Goal: Information Seeking & Learning: Compare options

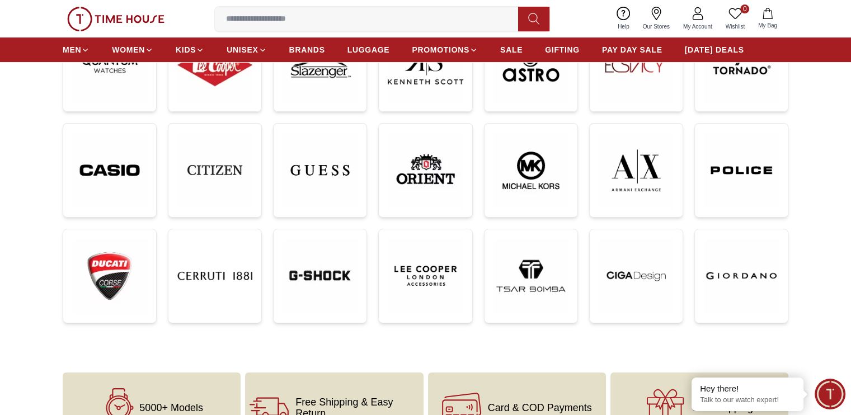
scroll to position [280, 0]
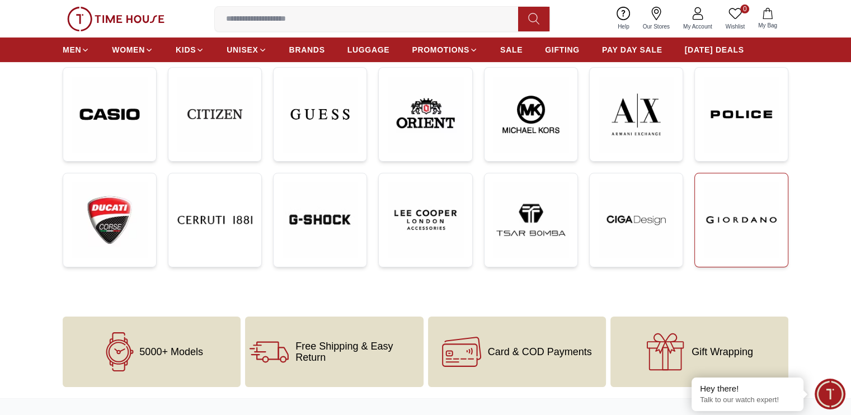
click at [753, 216] on img at bounding box center [740, 219] width 75 height 75
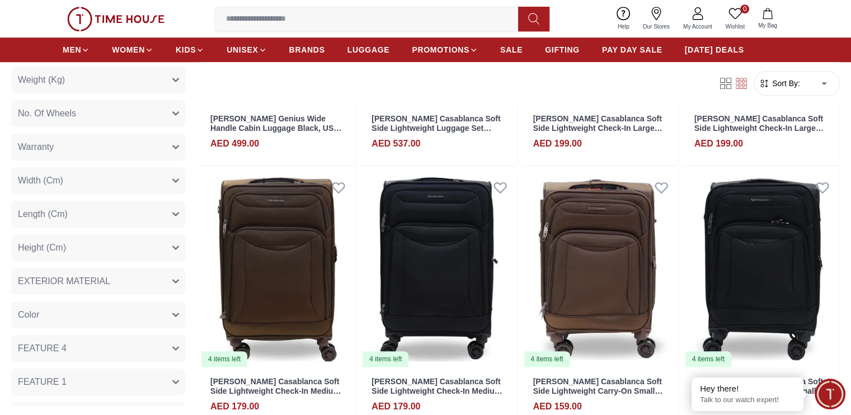
scroll to position [280, 0]
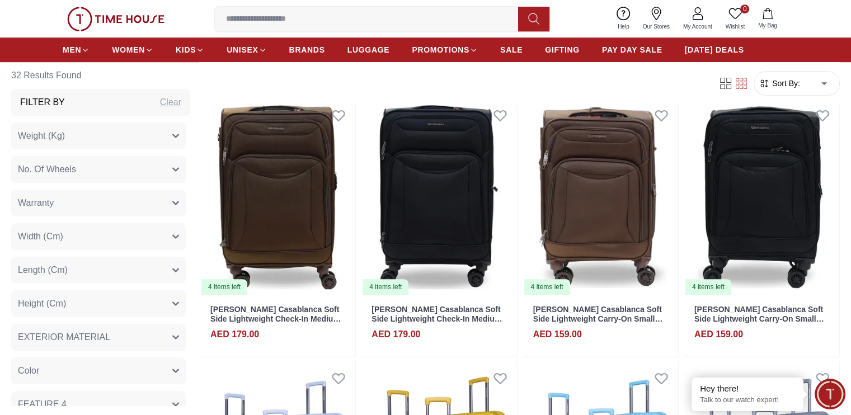
scroll to position [780, 0]
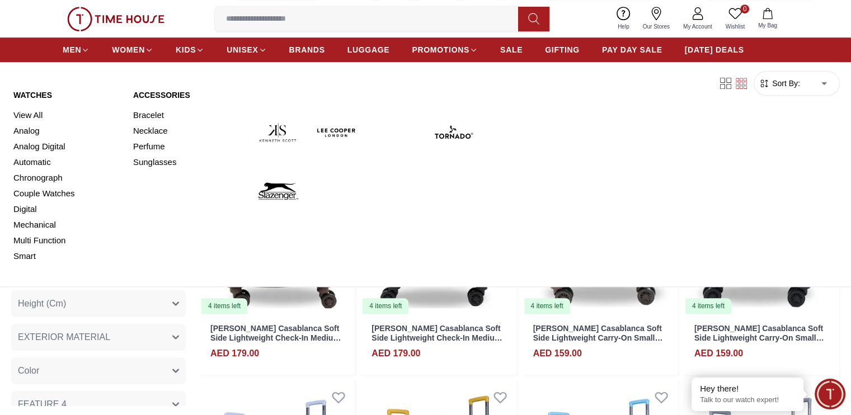
click at [328, 136] on img at bounding box center [336, 132] width 50 height 50
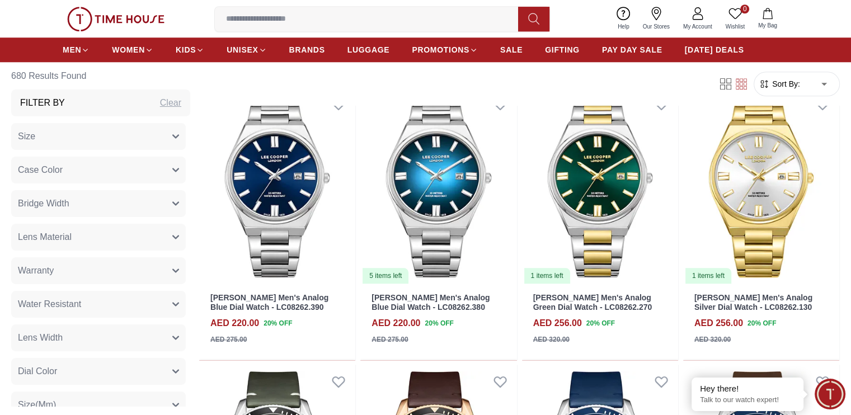
scroll to position [1063, 0]
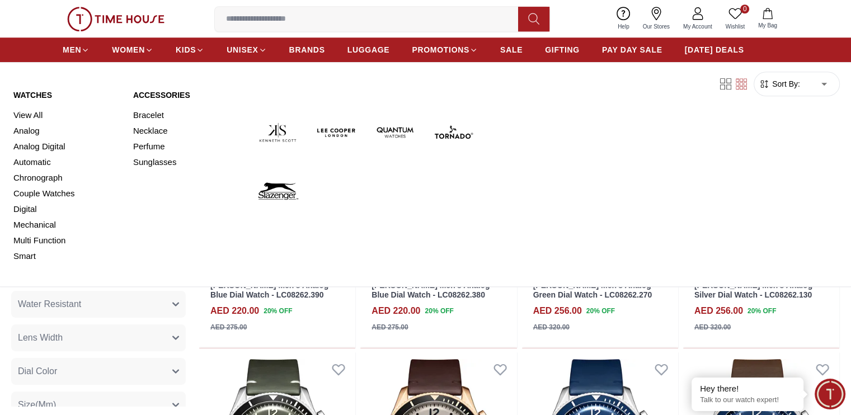
click at [267, 141] on img at bounding box center [278, 132] width 50 height 50
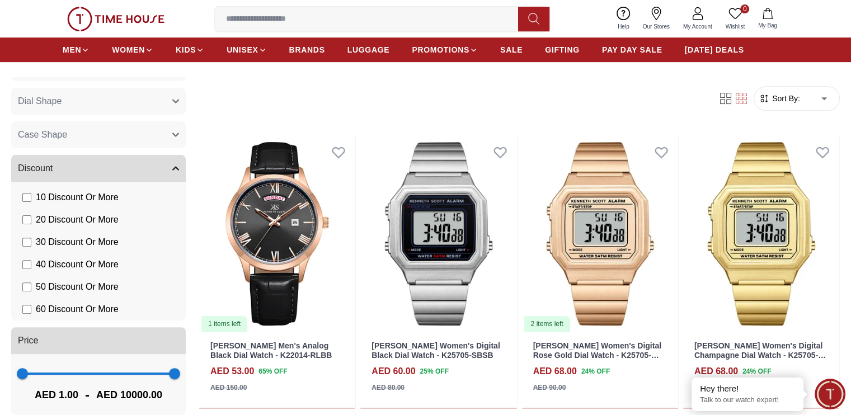
scroll to position [386, 0]
click at [136, 376] on span "1 10000" at bounding box center [98, 372] width 152 height 17
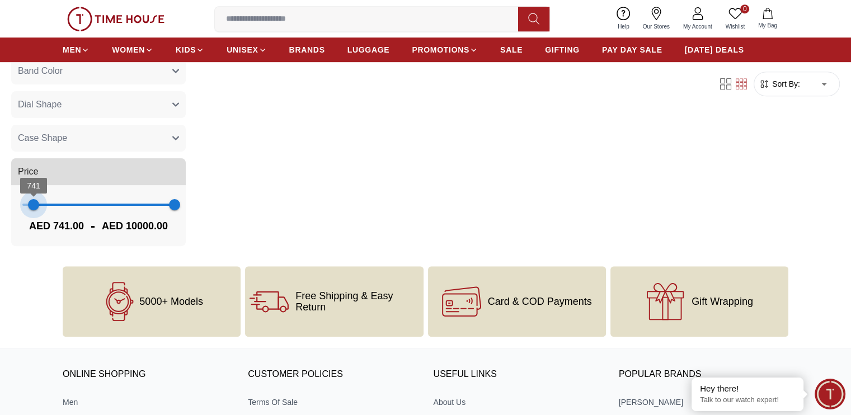
scroll to position [214, 0]
type input "*"
drag, startPoint x: 136, startPoint y: 191, endPoint x: 70, endPoint y: 193, distance: 66.0
click at [28, 199] on span "1" at bounding box center [22, 204] width 11 height 11
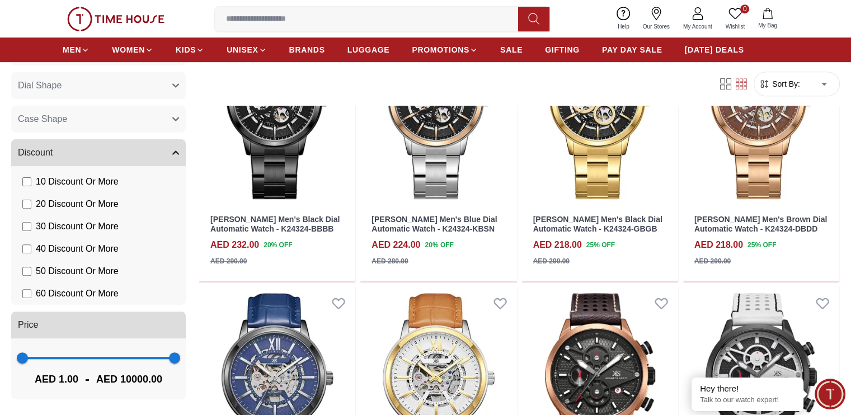
scroll to position [615, 0]
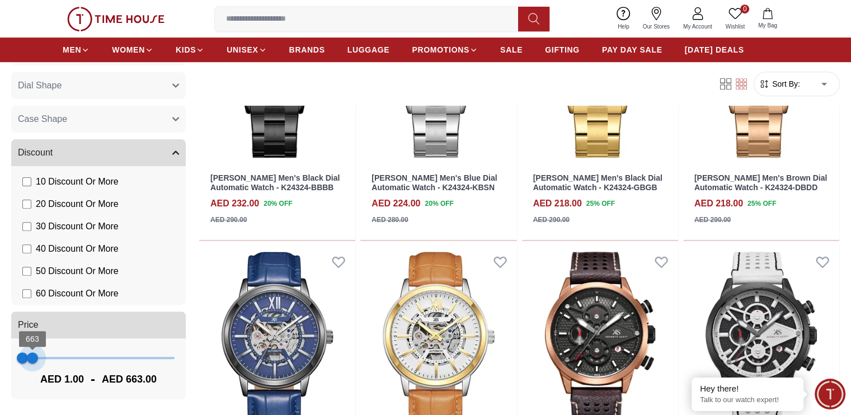
type input "***"
drag, startPoint x: 216, startPoint y: 359, endPoint x: 83, endPoint y: 367, distance: 133.3
click at [37, 363] on span "624" at bounding box center [31, 357] width 11 height 11
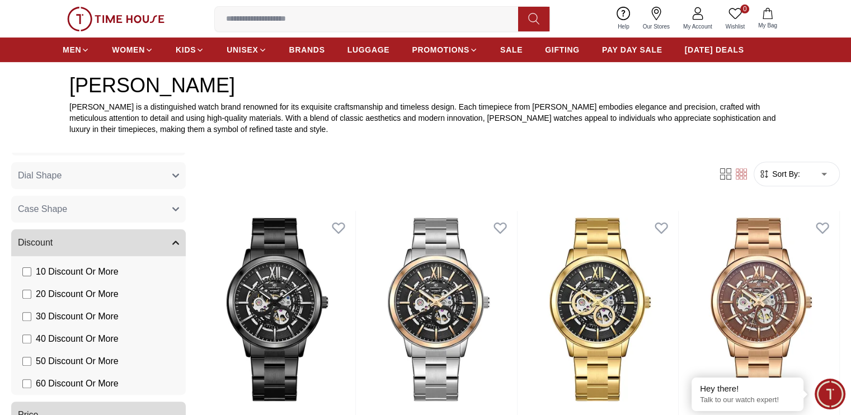
scroll to position [447, 0]
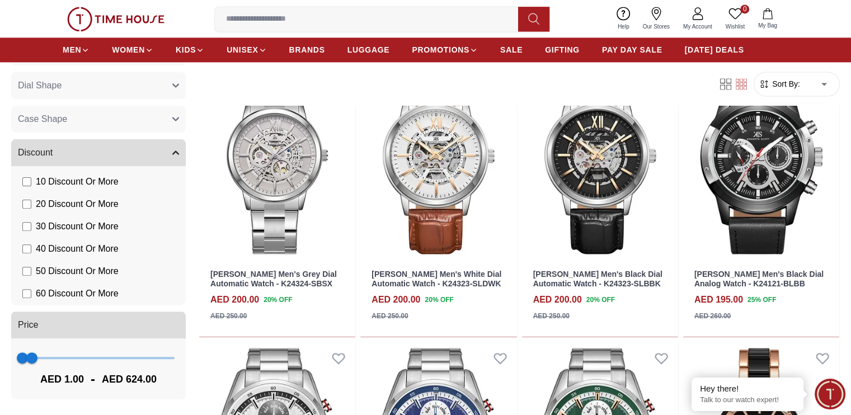
scroll to position [1678, 0]
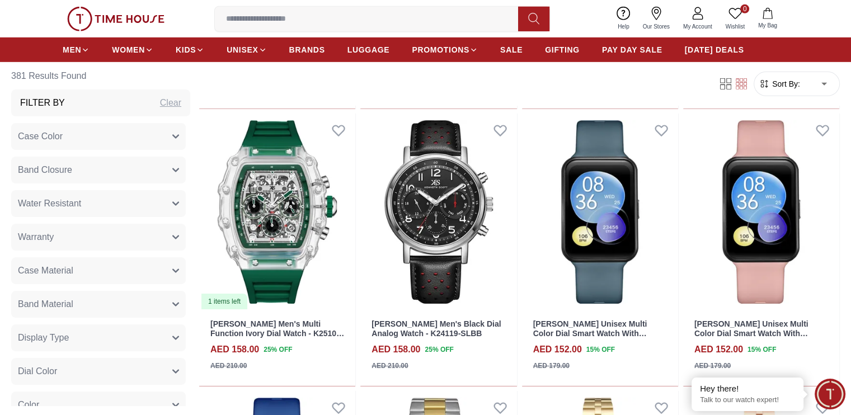
scroll to position [3747, 0]
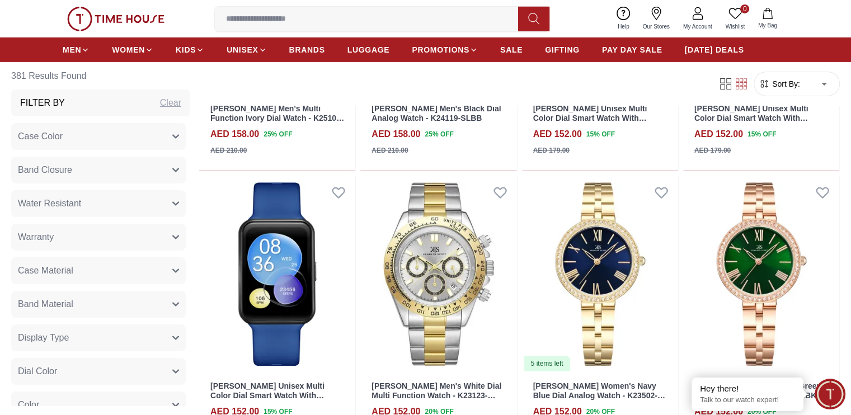
click at [720, 81] on icon at bounding box center [725, 83] width 11 height 11
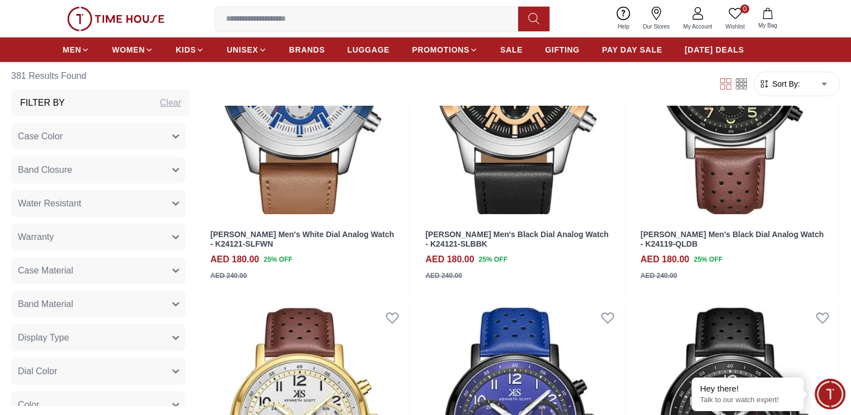
scroll to position [4768, 0]
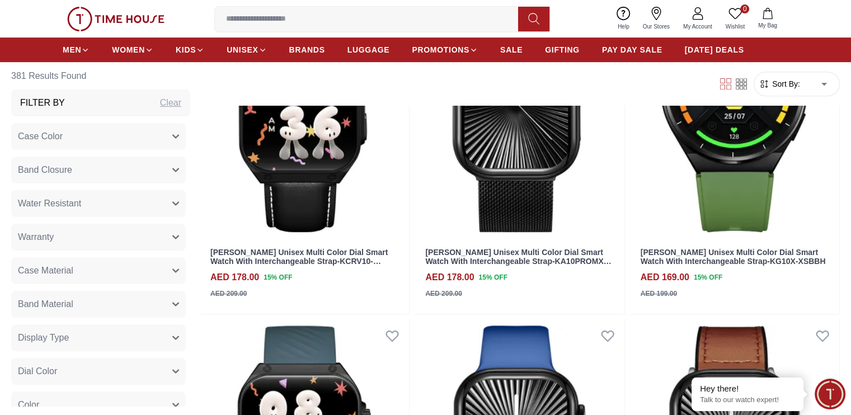
click at [735, 81] on icon at bounding box center [740, 83] width 11 height 11
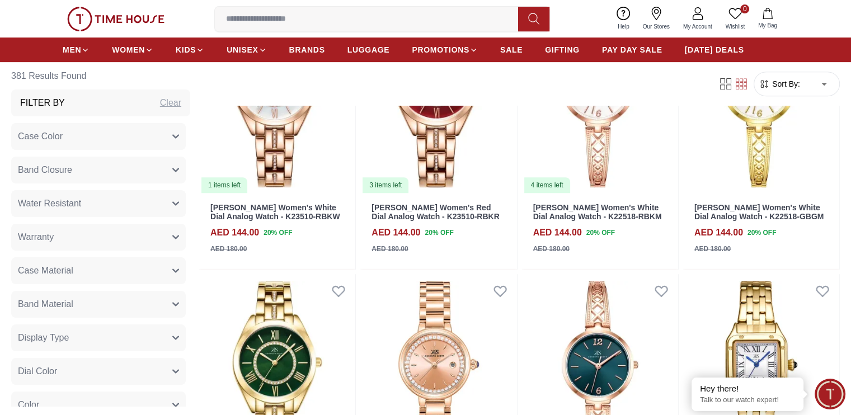
scroll to position [3747, 0]
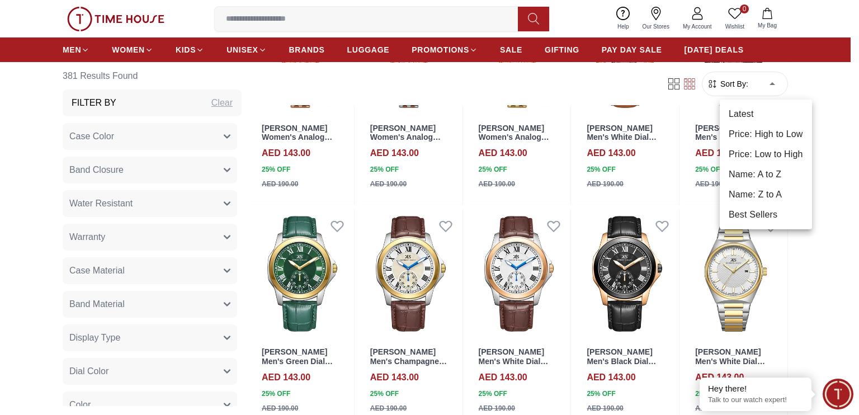
click at [773, 220] on li "Best Sellers" at bounding box center [766, 215] width 92 height 20
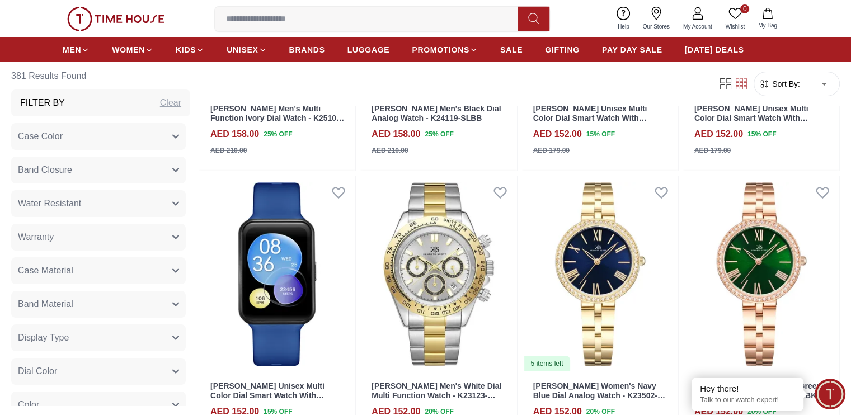
type input "*"
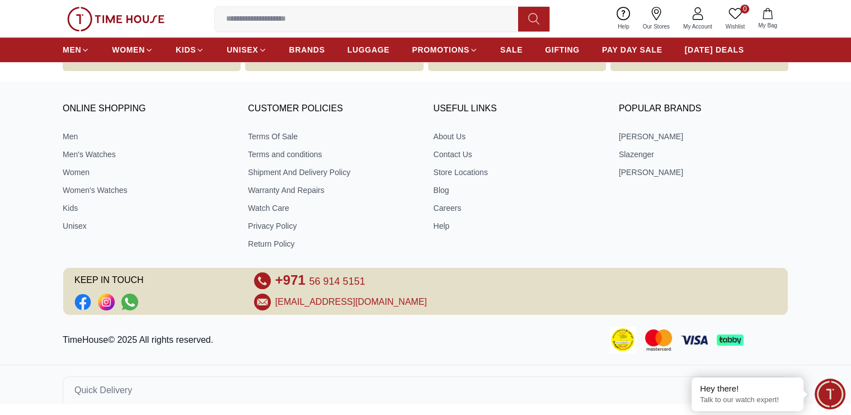
scroll to position [880, 0]
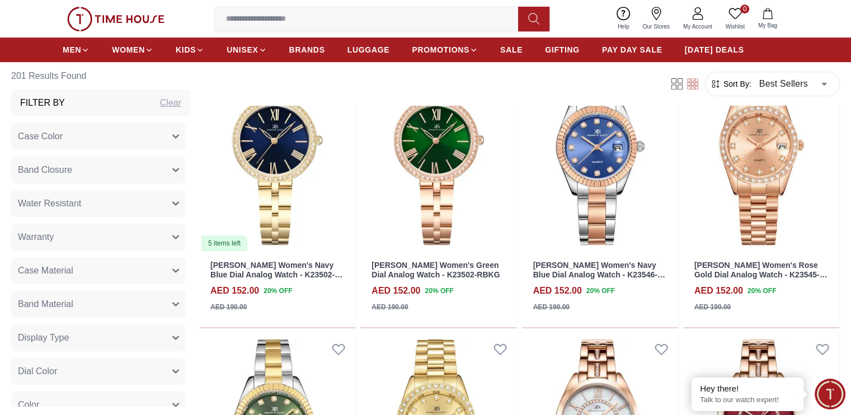
scroll to position [615, 0]
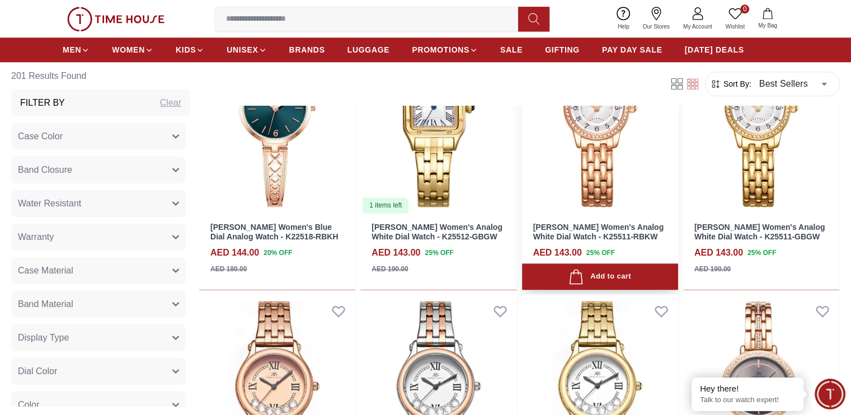
scroll to position [1174, 0]
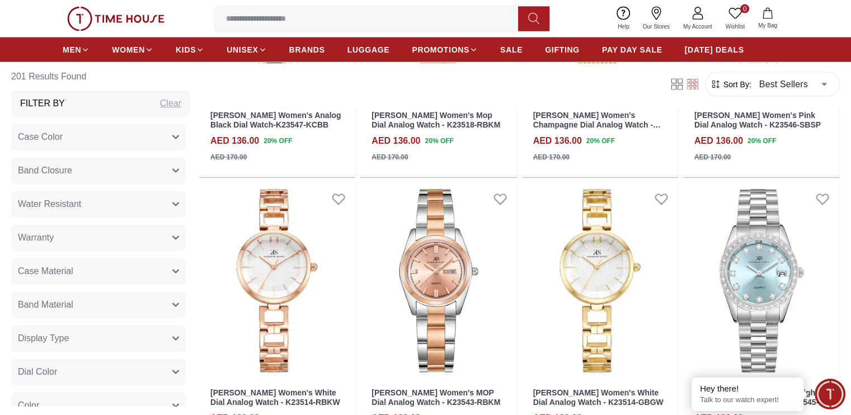
scroll to position [2349, 0]
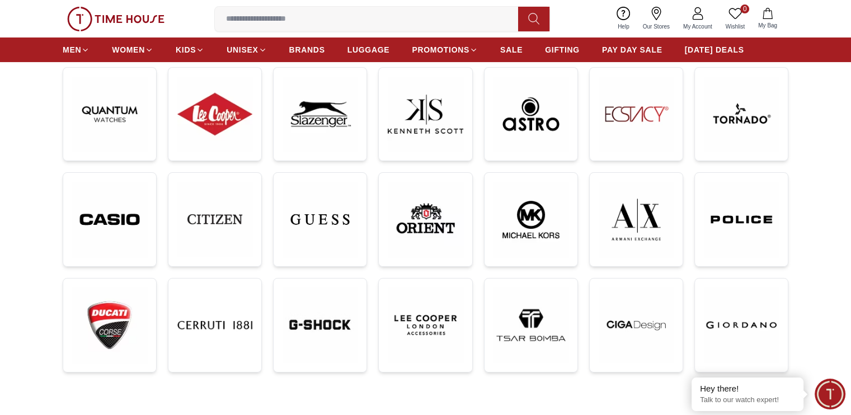
scroll to position [168, 0]
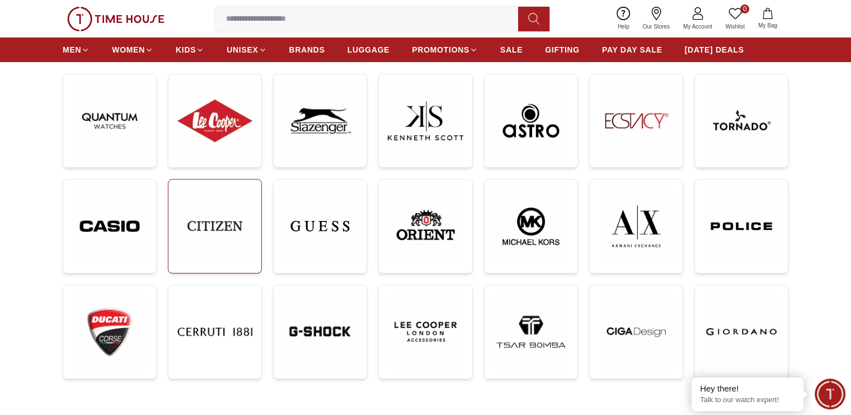
click at [246, 210] on img at bounding box center [214, 225] width 75 height 75
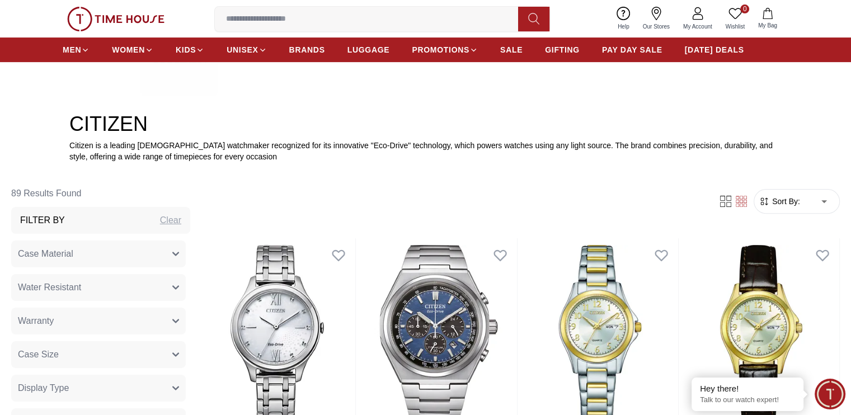
scroll to position [447, 0]
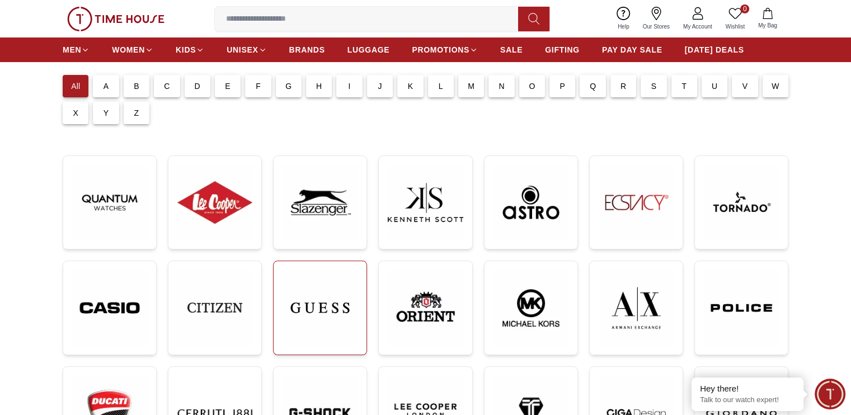
scroll to position [56, 0]
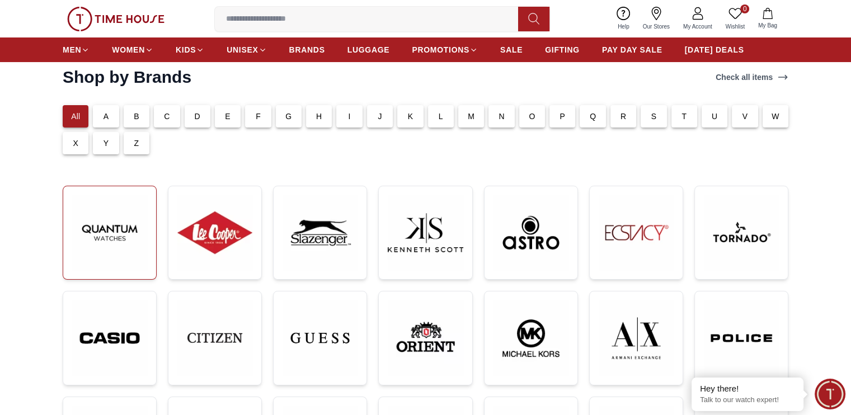
click at [145, 249] on img at bounding box center [109, 232] width 75 height 75
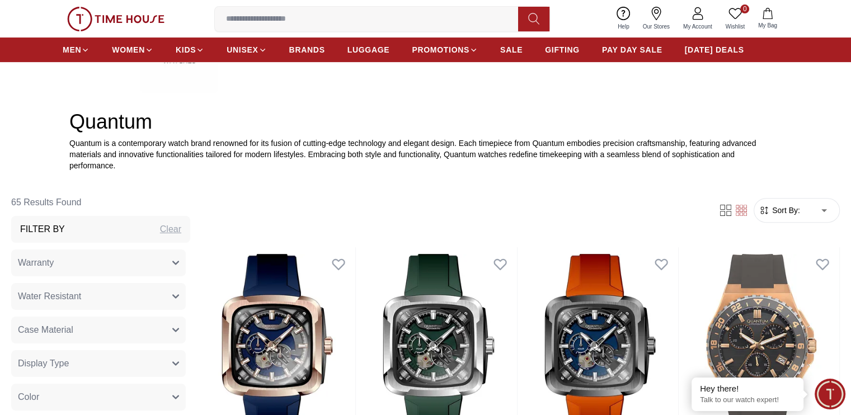
scroll to position [391, 0]
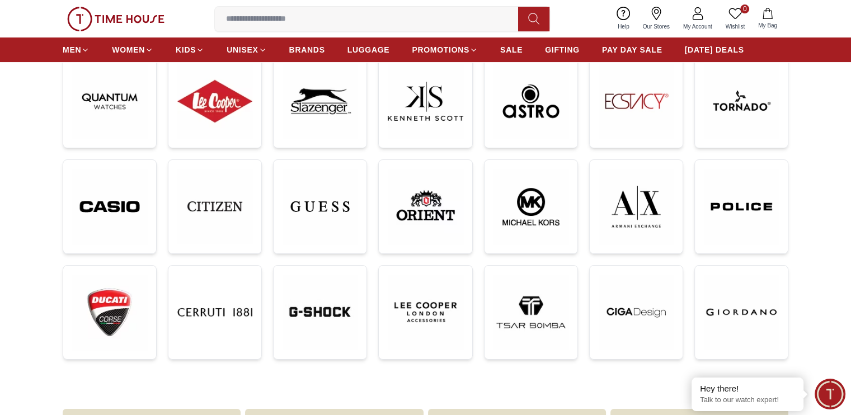
scroll to position [168, 0]
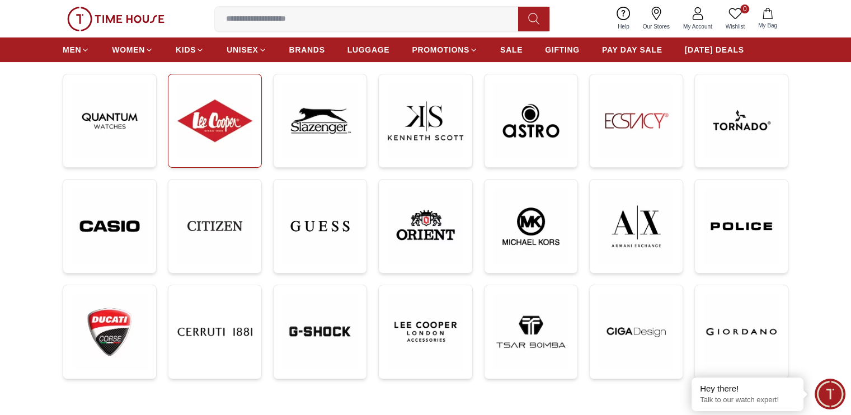
click at [224, 106] on img at bounding box center [214, 120] width 75 height 75
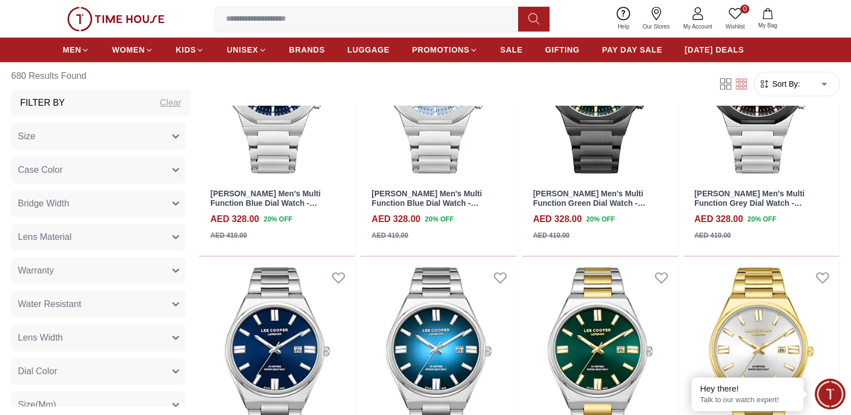
scroll to position [1174, 0]
